Goal: Task Accomplishment & Management: Manage account settings

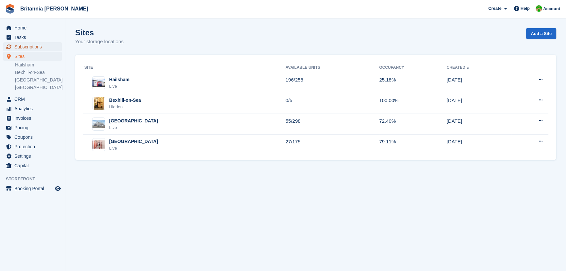
click at [20, 46] on span "Subscriptions" at bounding box center [33, 46] width 39 height 9
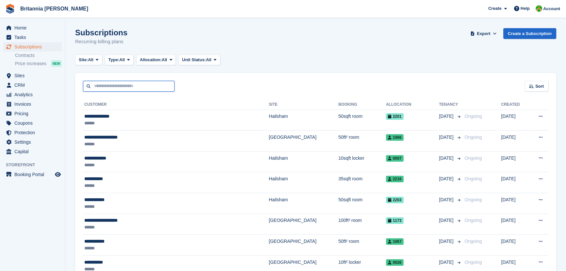
click at [122, 85] on input "text" at bounding box center [129, 86] width 92 height 11
type input "*******"
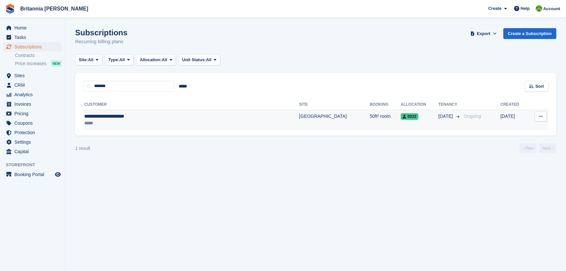
click at [121, 125] on div "*****" at bounding box center [156, 123] width 145 height 7
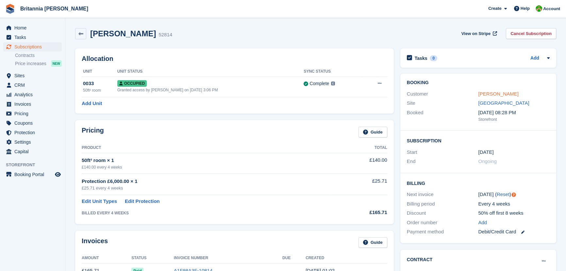
click at [487, 95] on link "Paula Needham Mcguinness" at bounding box center [498, 94] width 40 height 6
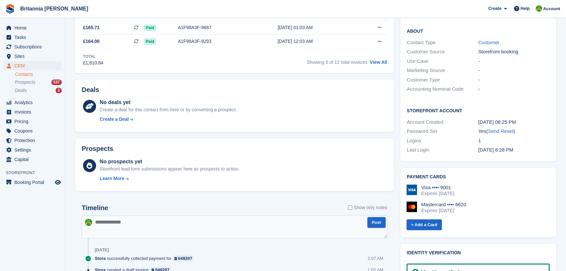
scroll to position [208, 0]
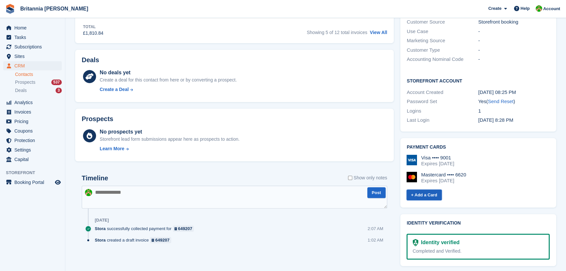
click at [433, 194] on link "+ Add a Card" at bounding box center [424, 194] width 35 height 11
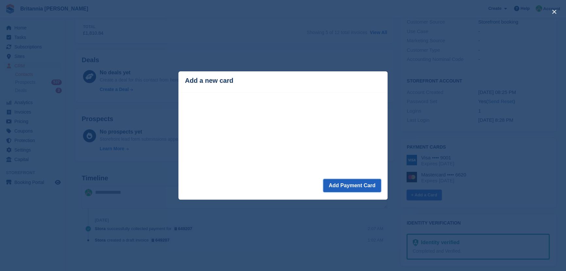
click at [342, 185] on button "Add Payment Card" at bounding box center [352, 185] width 58 height 13
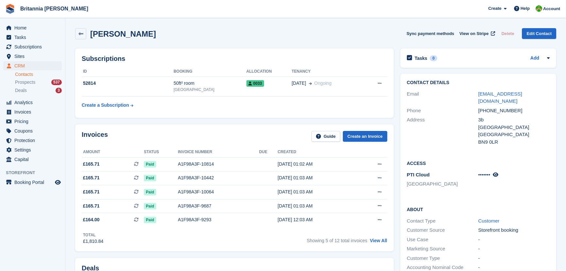
scroll to position [208, 0]
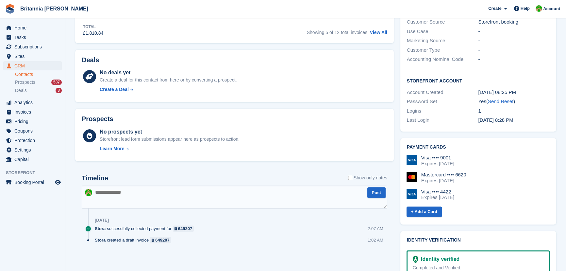
click at [455, 196] on div "Expires [DATE]" at bounding box center [438, 197] width 33 height 6
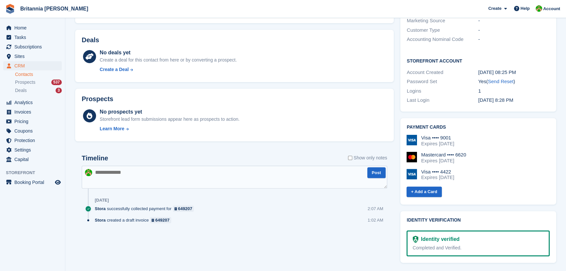
click at [413, 173] on img at bounding box center [412, 174] width 10 height 10
click at [489, 180] on div "Visa •••• 9001 Expires [DATE] Mastercard •••• 6620 Expires [DATE] Visa •••• 442…" at bounding box center [478, 160] width 143 height 51
click at [422, 189] on link "+ Add a Card" at bounding box center [424, 191] width 35 height 11
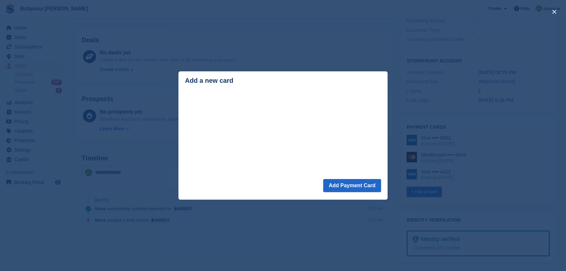
drag, startPoint x: 248, startPoint y: 59, endPoint x: 231, endPoint y: 41, distance: 25.0
click at [248, 57] on div "close" at bounding box center [283, 135] width 566 height 271
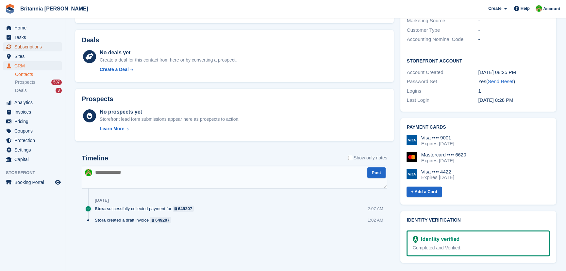
click at [36, 46] on span "Subscriptions" at bounding box center [33, 46] width 39 height 9
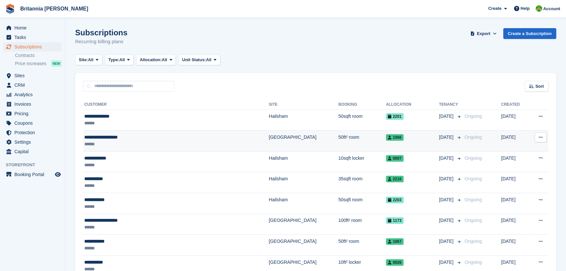
click at [121, 146] on div "******" at bounding box center [147, 144] width 126 height 7
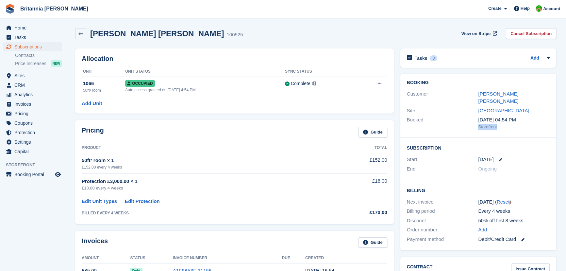
drag, startPoint x: 504, startPoint y: 120, endPoint x: 479, endPoint y: 121, distance: 24.5
click at [479, 124] on div "Storefront" at bounding box center [514, 127] width 72 height 7
click at [502, 124] on div "Storefront" at bounding box center [514, 127] width 72 height 7
drag, startPoint x: 503, startPoint y: 118, endPoint x: 508, endPoint y: 119, distance: 5.3
click at [503, 124] on div "Storefront" at bounding box center [514, 127] width 72 height 7
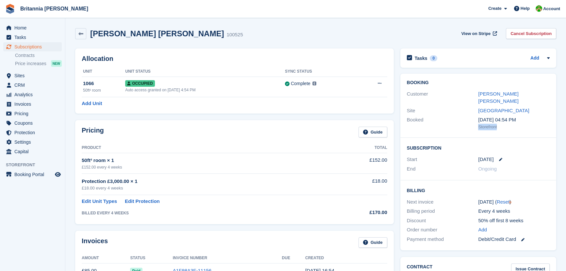
click at [495, 124] on div "Storefront" at bounding box center [514, 127] width 72 height 7
click at [52, 47] on span "Subscriptions" at bounding box center [33, 46] width 39 height 9
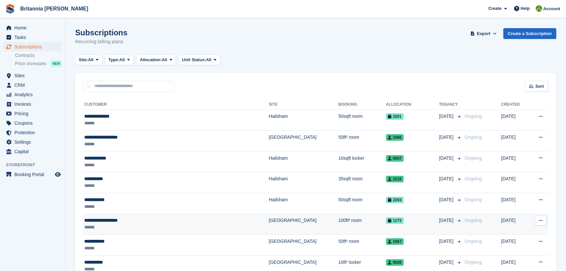
scroll to position [59, 0]
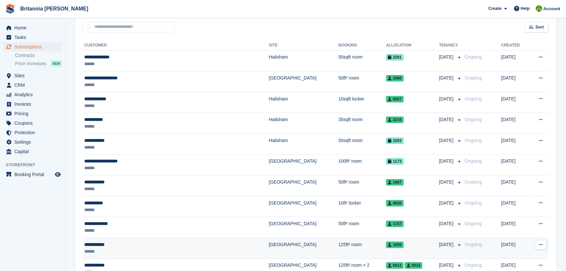
click at [338, 245] on td "125ft² room" at bounding box center [361, 248] width 47 height 21
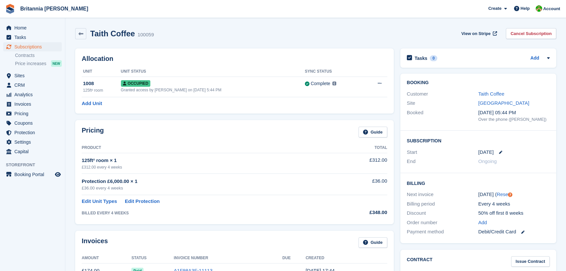
drag, startPoint x: 543, startPoint y: 121, endPoint x: 477, endPoint y: 121, distance: 66.4
click at [477, 121] on div "Booked [DATE] 05:44 PM Over the phone ([PERSON_NAME])" at bounding box center [478, 116] width 143 height 16
click at [520, 128] on div "Booking Customer Taith Coffee Site [GEOGRAPHIC_DATA] Booked [DATE] 05:44 PM Ove…" at bounding box center [479, 102] width 156 height 57
drag, startPoint x: 477, startPoint y: 118, endPoint x: 506, endPoint y: 121, distance: 28.6
click at [506, 121] on div "Booked [DATE] 05:44 PM Over the phone ([PERSON_NAME])" at bounding box center [478, 116] width 143 height 16
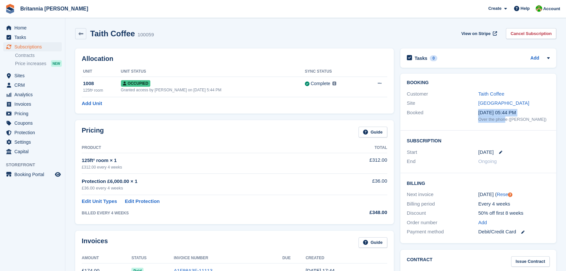
click at [515, 121] on div "Over the phone ([PERSON_NAME])" at bounding box center [514, 119] width 72 height 7
drag, startPoint x: 544, startPoint y: 118, endPoint x: 510, endPoint y: 120, distance: 34.1
click at [510, 120] on div "Over the phone ([PERSON_NAME])" at bounding box center [514, 119] width 72 height 7
click at [32, 49] on span "Subscriptions" at bounding box center [33, 46] width 39 height 9
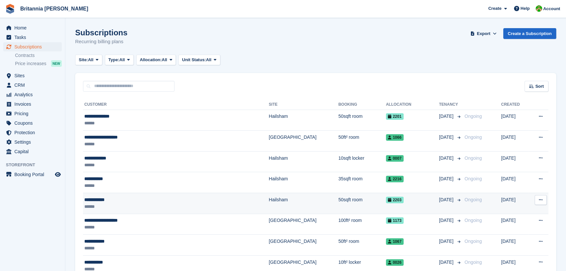
scroll to position [59, 0]
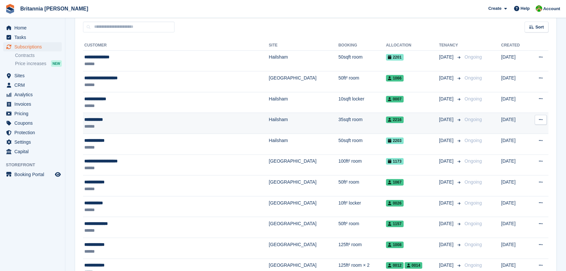
click at [338, 122] on td "35sqft room" at bounding box center [361, 123] width 47 height 21
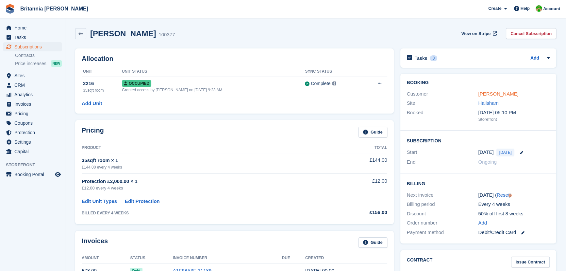
click at [486, 96] on link "[PERSON_NAME]" at bounding box center [498, 94] width 40 height 6
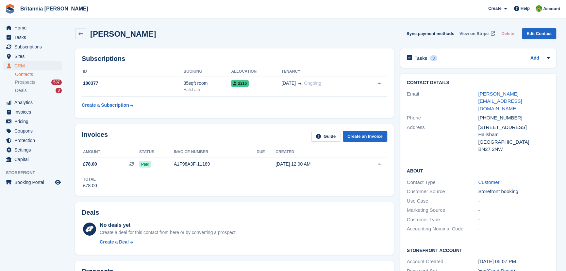
click at [473, 35] on span "View on Stripe" at bounding box center [474, 33] width 29 height 7
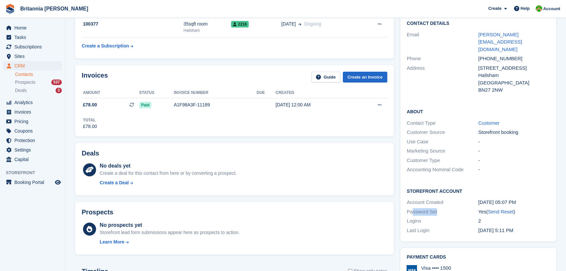
drag, startPoint x: 411, startPoint y: 198, endPoint x: 467, endPoint y: 197, distance: 56.3
click at [467, 208] on div "Password Set" at bounding box center [443, 212] width 72 height 8
click at [532, 199] on div "[DATE] 05:07 PM" at bounding box center [514, 203] width 72 height 8
